Goal: Information Seeking & Learning: Learn about a topic

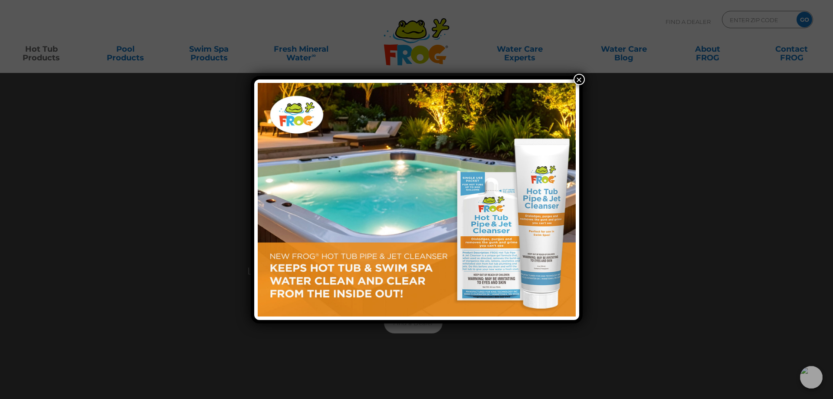
click at [576, 76] on button "×" at bounding box center [579, 79] width 11 height 11
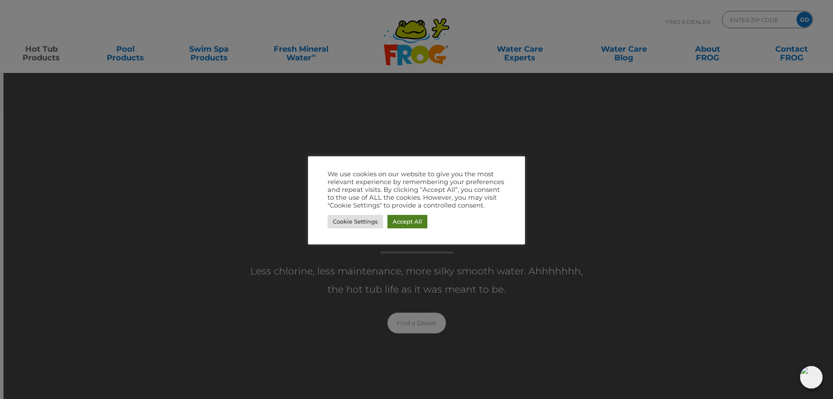
click at [411, 221] on link "Accept All" at bounding box center [408, 221] width 40 height 13
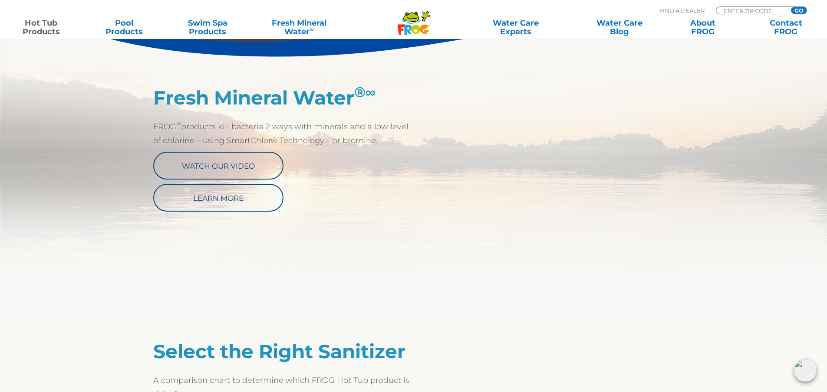
scroll to position [434, 0]
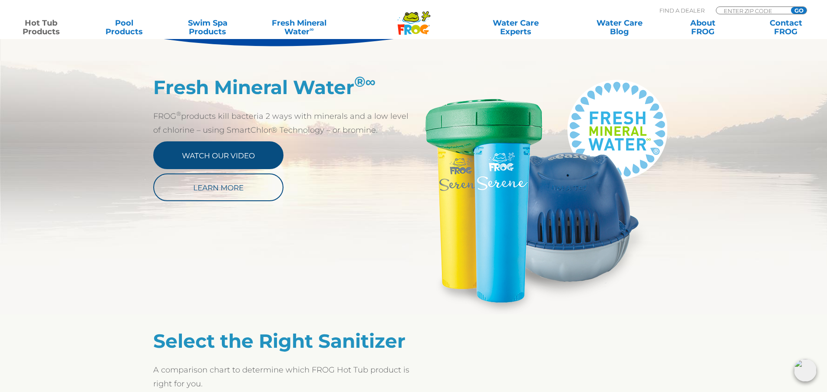
click at [222, 150] on link "Watch Our Video" at bounding box center [218, 155] width 130 height 28
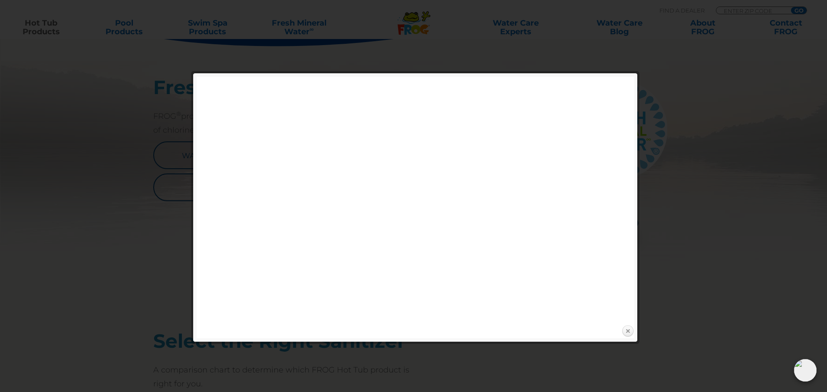
click at [626, 330] on link "Close" at bounding box center [627, 331] width 13 height 13
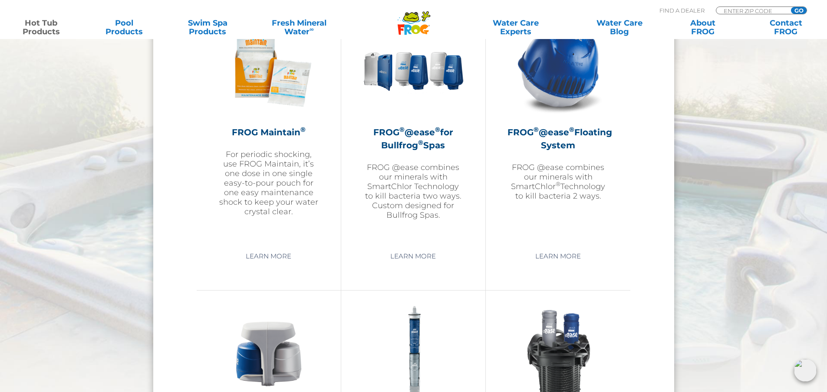
scroll to position [1042, 0]
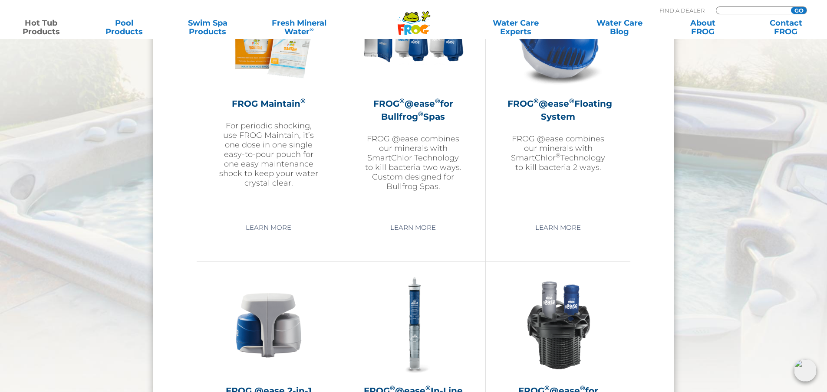
click at [736, 8] on input "Zip Code Form" at bounding box center [752, 10] width 59 height 7
type input "24324"
click at [797, 12] on div ".st130{clip-path:url(#SVGID_2_);fill-rule:evenodd;clip-rule:evenodd;fill:#C3CC0…" at bounding box center [413, 16] width 809 height 24
click at [798, 12] on div "MENU MENU Hot Tub Products All Hot Tub Products All Hot Tub Products FROG @ease…" at bounding box center [413, 20] width 809 height 16
click at [426, 160] on p "FROG @ease combines our minerals with SmartChlor Technology to kill bacteria tw…" at bounding box center [413, 162] width 101 height 57
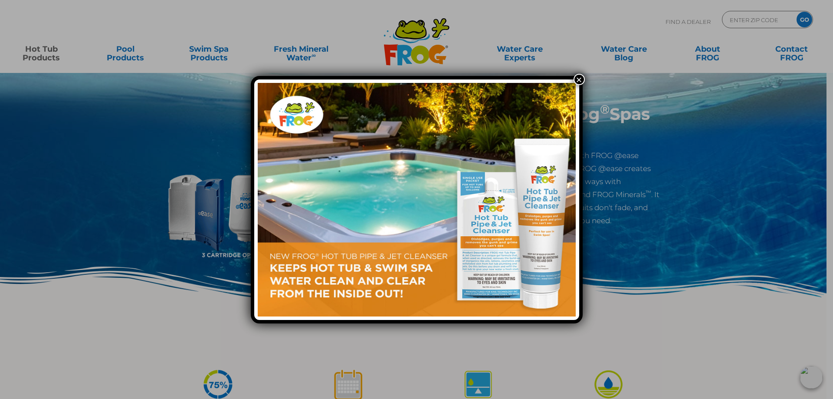
click at [582, 79] on button "×" at bounding box center [579, 79] width 11 height 11
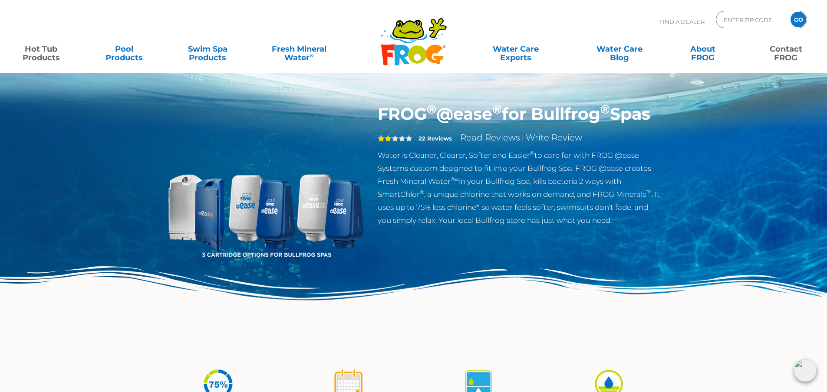
click at [788, 52] on link "Contact FROG" at bounding box center [785, 48] width 65 height 17
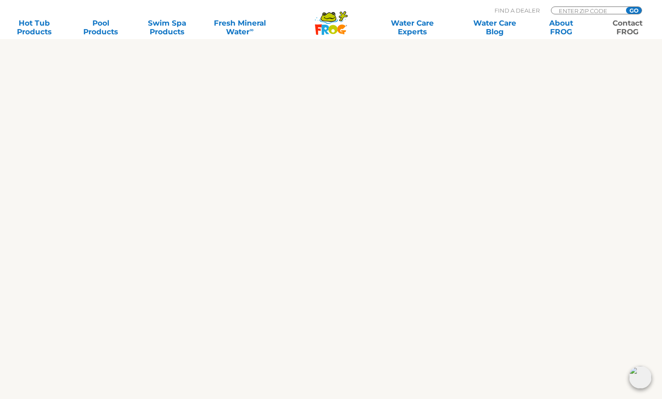
scroll to position [340, 0]
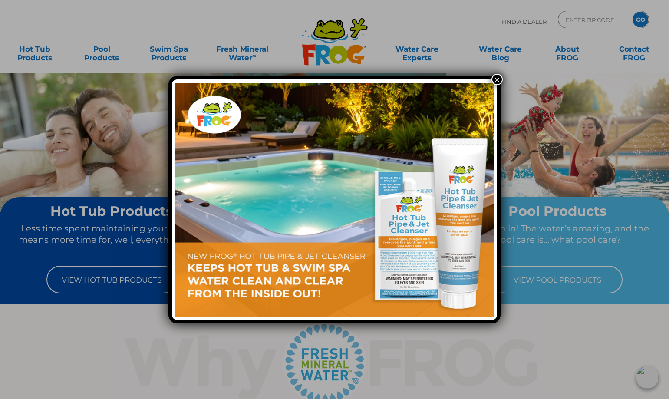
click at [501, 79] on button "×" at bounding box center [496, 79] width 11 height 11
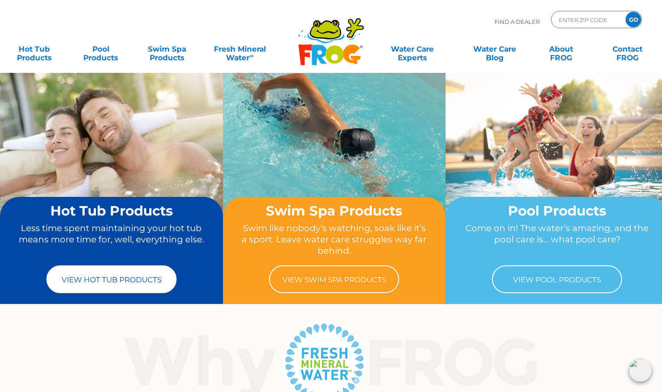
click at [128, 286] on link "View Hot Tub Products" at bounding box center [111, 280] width 130 height 28
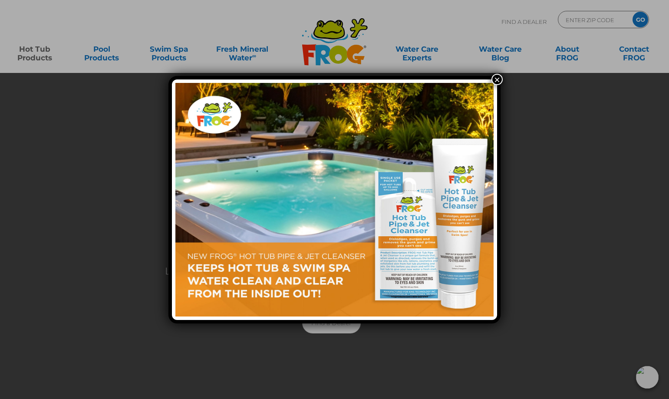
click at [498, 77] on button "×" at bounding box center [496, 79] width 11 height 11
